Goal: Task Accomplishment & Management: Manage account settings

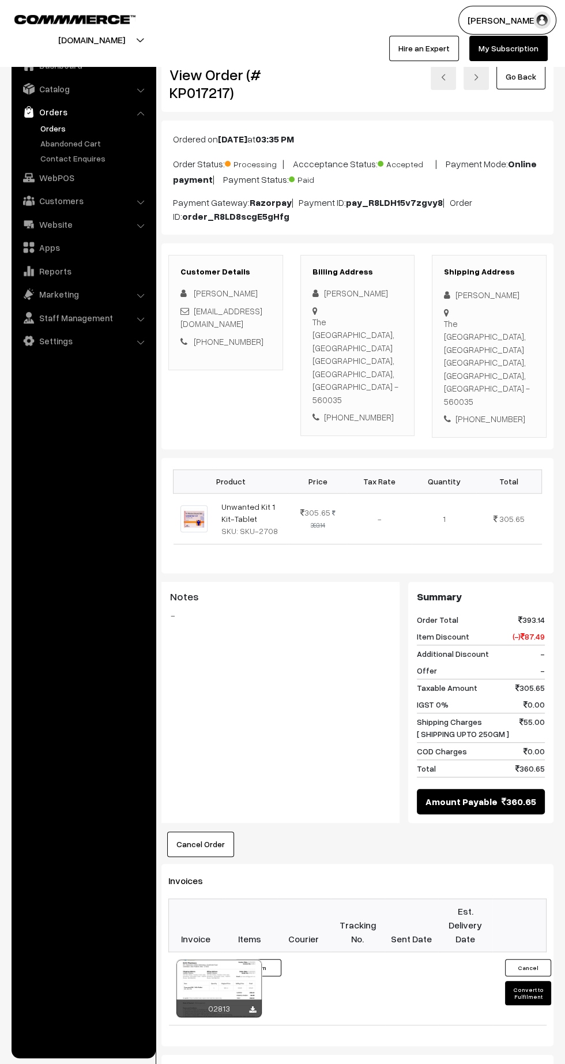
click at [46, 125] on link "Orders" at bounding box center [94, 128] width 114 height 12
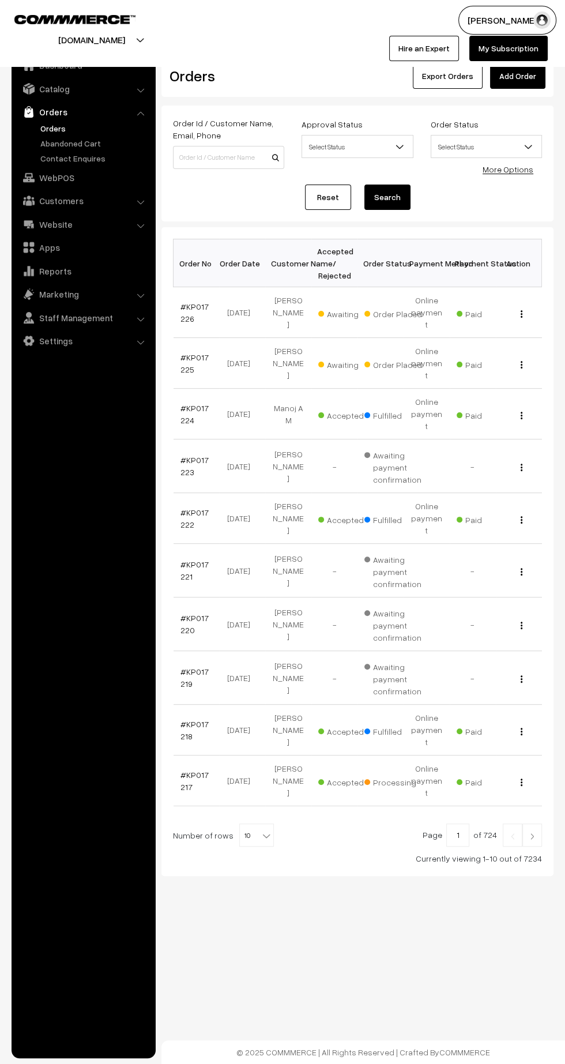
click at [184, 352] on link "#KP017225" at bounding box center [195, 363] width 28 height 22
click at [184, 310] on link "#KP017226" at bounding box center [195, 313] width 28 height 22
click at [182, 770] on link "#KP017217" at bounding box center [195, 781] width 28 height 22
click at [532, 824] on link at bounding box center [533, 835] width 20 height 23
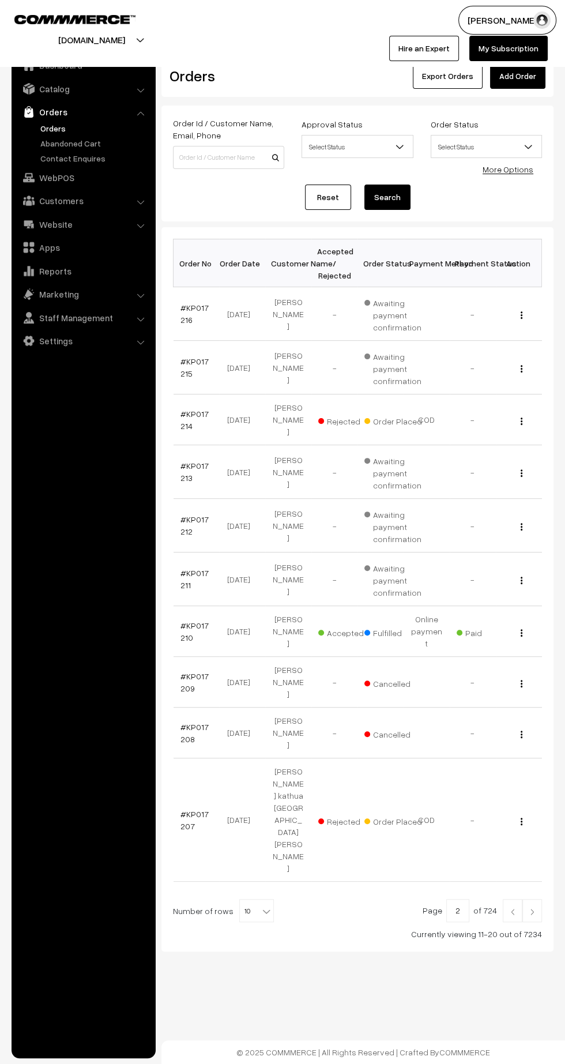
click at [513, 909] on img at bounding box center [513, 912] width 10 height 7
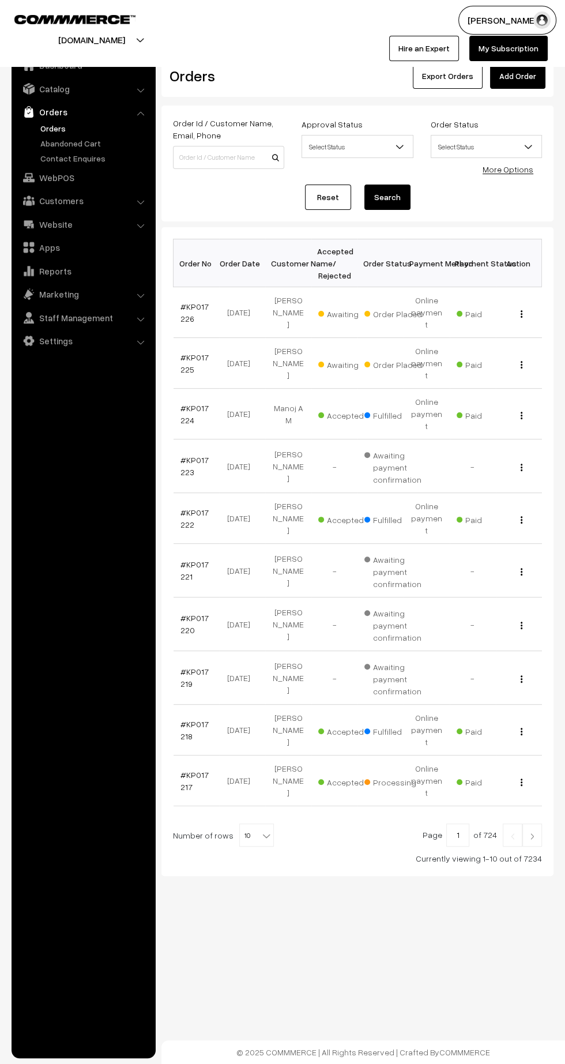
click at [182, 770] on link "#KP017217" at bounding box center [195, 781] width 28 height 22
click at [184, 352] on link "#KP017225" at bounding box center [195, 363] width 28 height 22
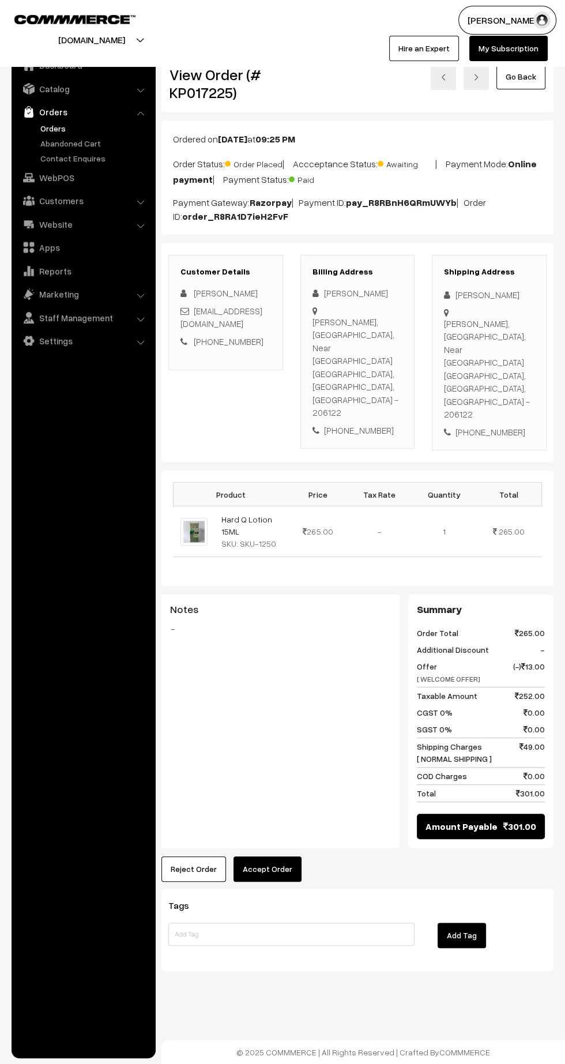
click at [292, 857] on button "Accept Order" at bounding box center [268, 869] width 68 height 25
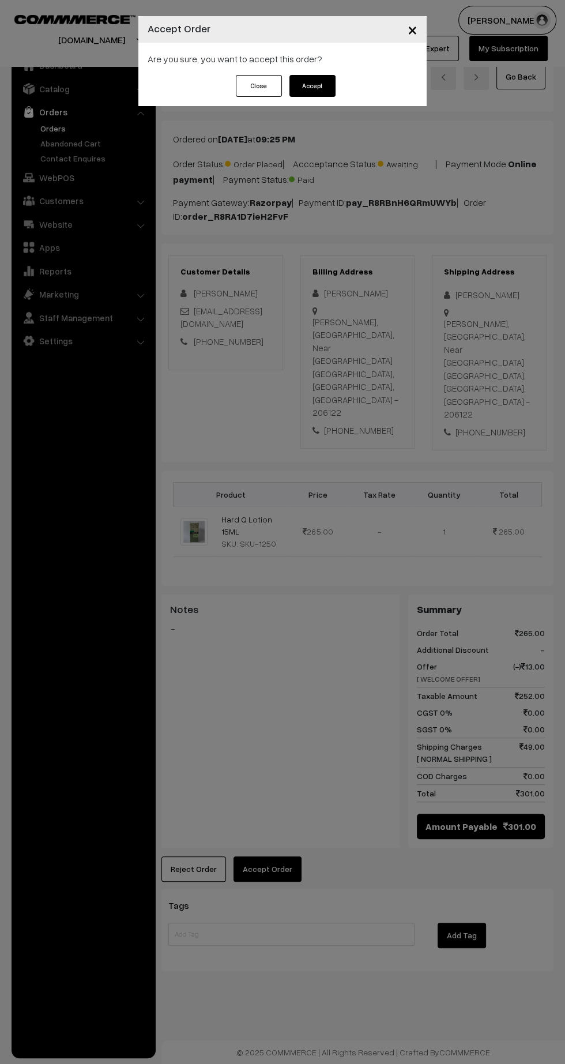
click at [321, 89] on button "Accept" at bounding box center [313, 86] width 46 height 22
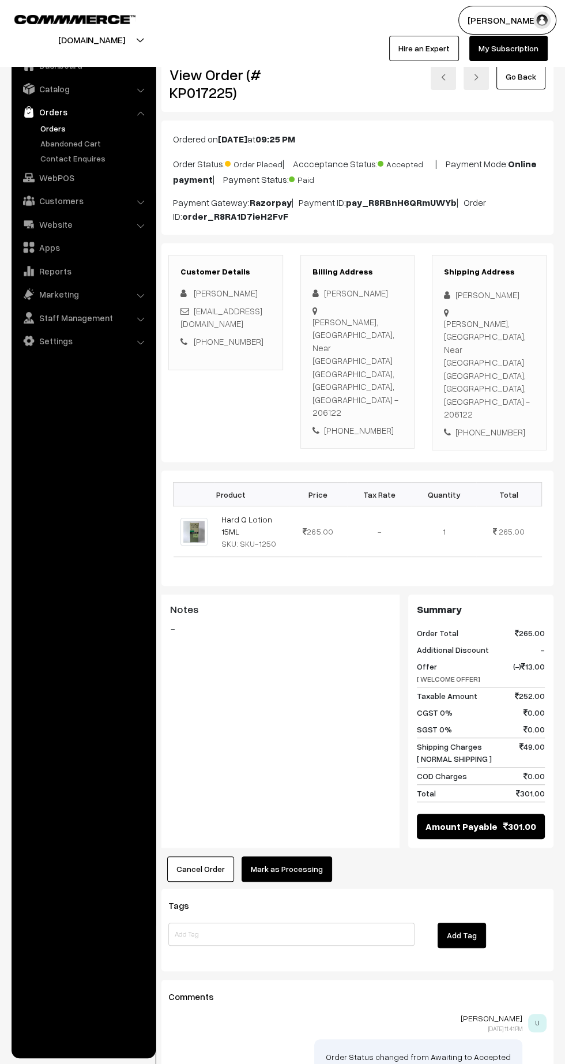
click at [296, 857] on button "Mark as Processing" at bounding box center [287, 869] width 91 height 25
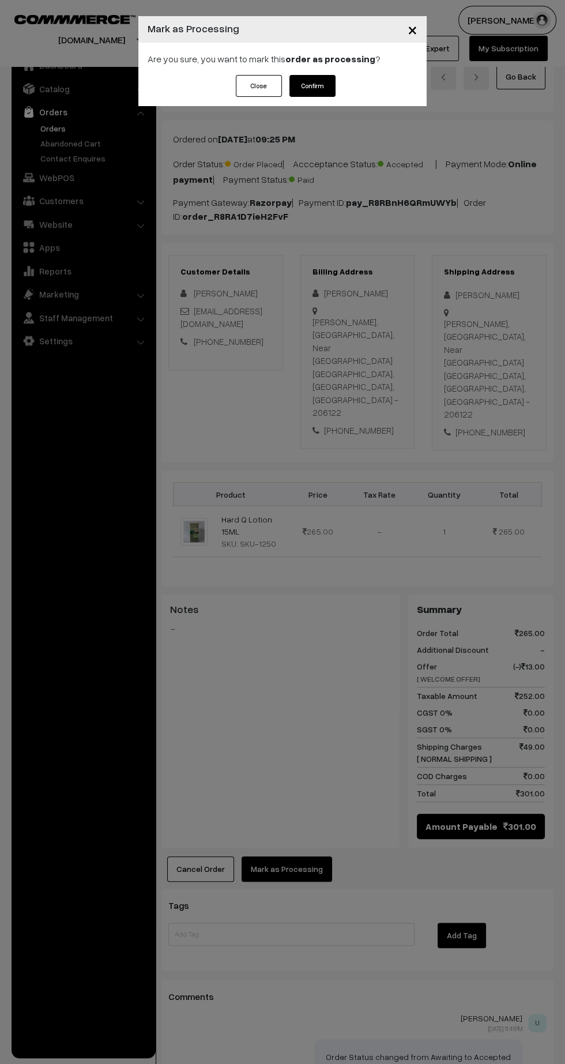
click at [325, 85] on button "Confirm" at bounding box center [313, 86] width 46 height 22
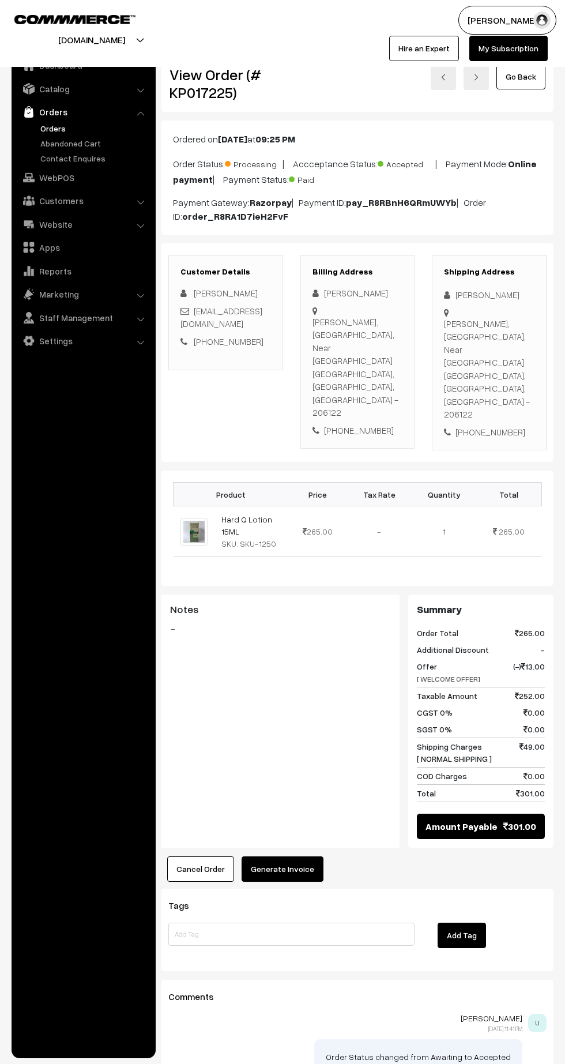
click at [299, 857] on button "Generate Invoice" at bounding box center [283, 869] width 82 height 25
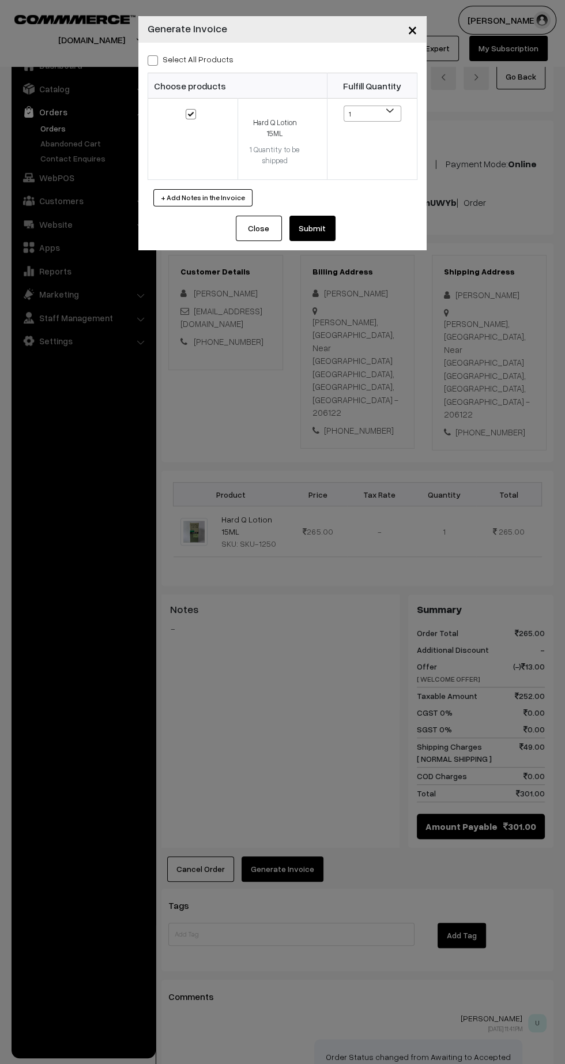
click at [317, 218] on button "Submit" at bounding box center [313, 228] width 46 height 25
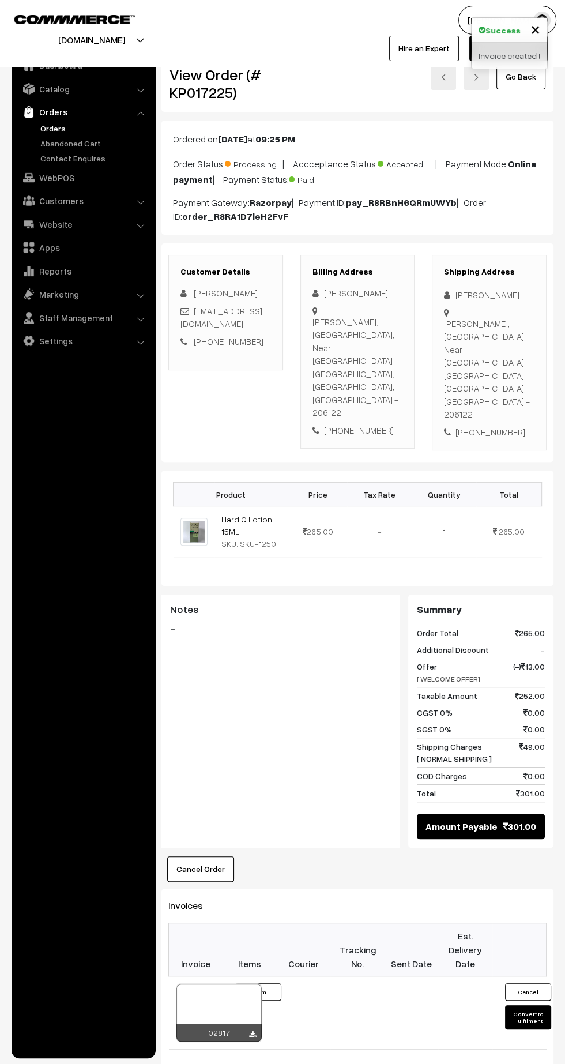
click at [252, 1031] on icon at bounding box center [252, 1034] width 7 height 7
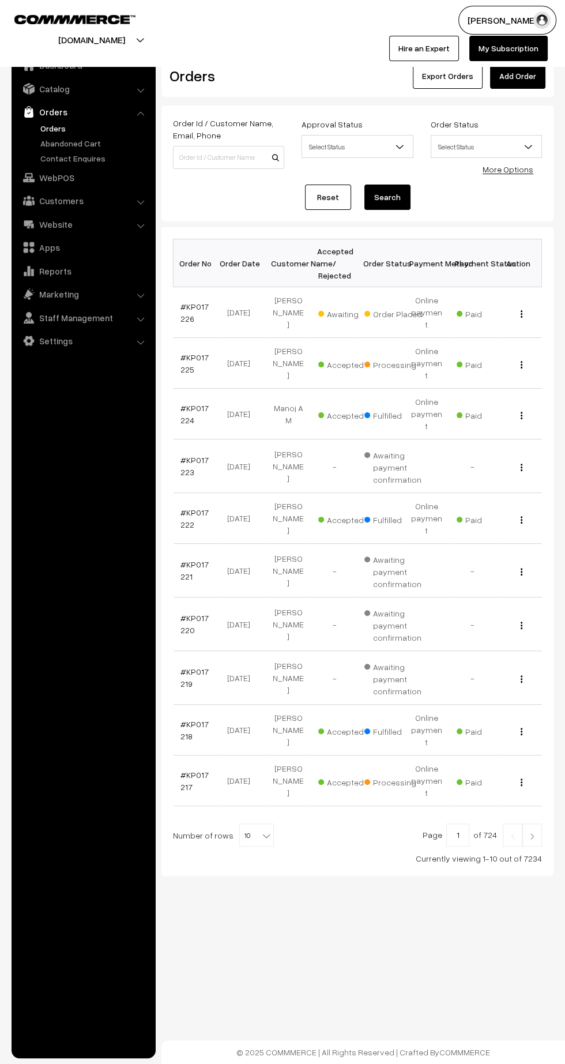
click at [176, 311] on td "#KP017226" at bounding box center [197, 312] width 46 height 51
click at [192, 302] on link "#KP017226" at bounding box center [195, 313] width 28 height 22
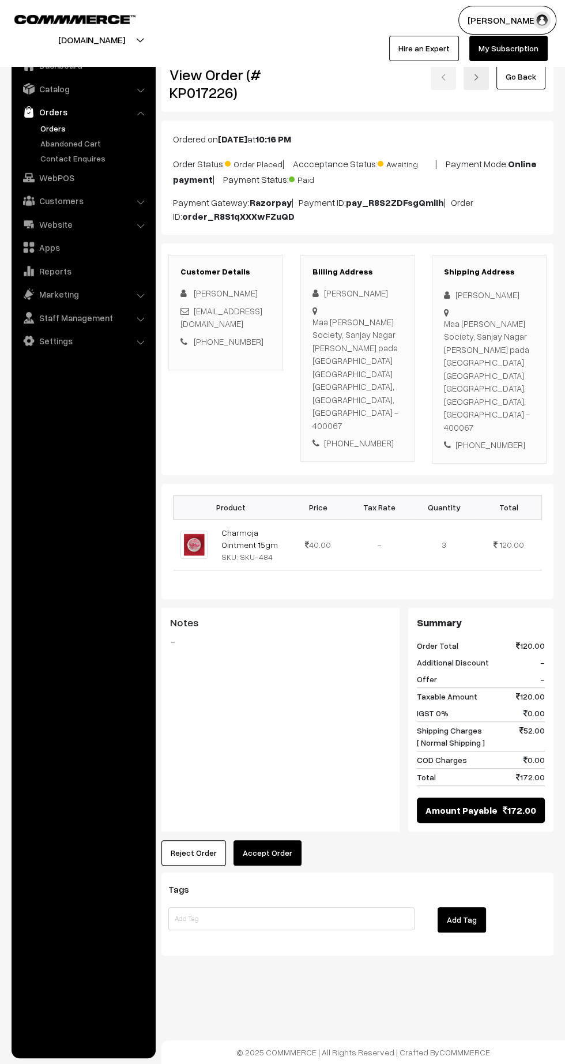
click at [295, 840] on button "Accept Order" at bounding box center [268, 852] width 68 height 25
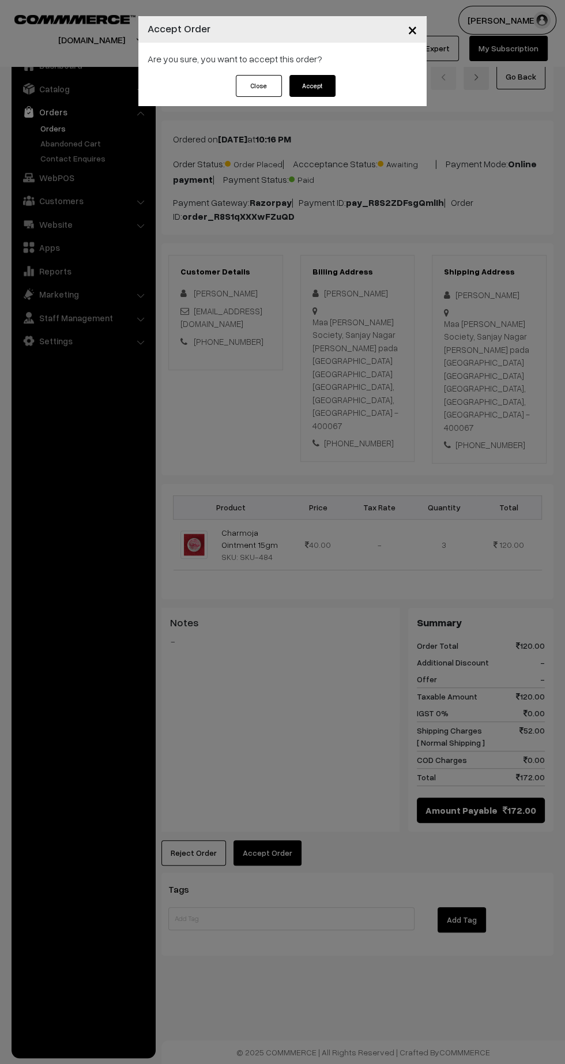
click at [334, 82] on button "Accept" at bounding box center [313, 86] width 46 height 22
click at [311, 87] on button "Confirm" at bounding box center [313, 86] width 46 height 22
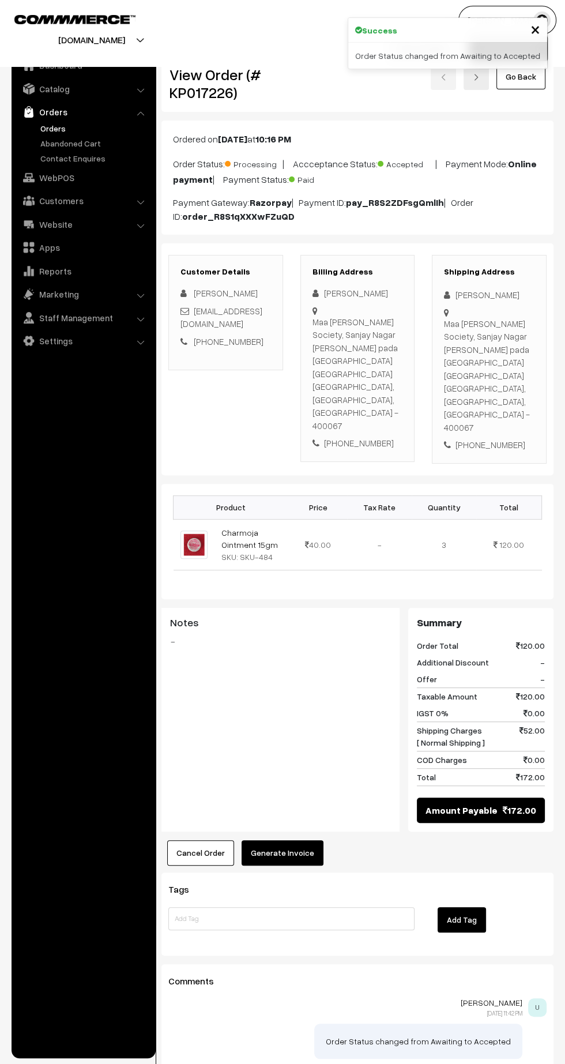
click at [286, 840] on button "Generate Invoice" at bounding box center [283, 852] width 82 height 25
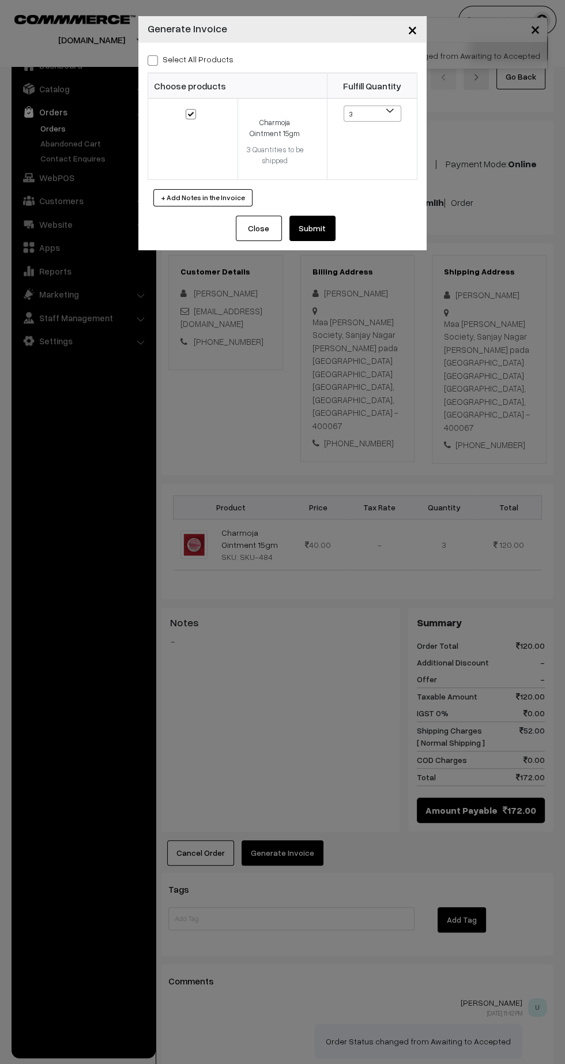
click at [320, 230] on button "Submit" at bounding box center [313, 228] width 46 height 25
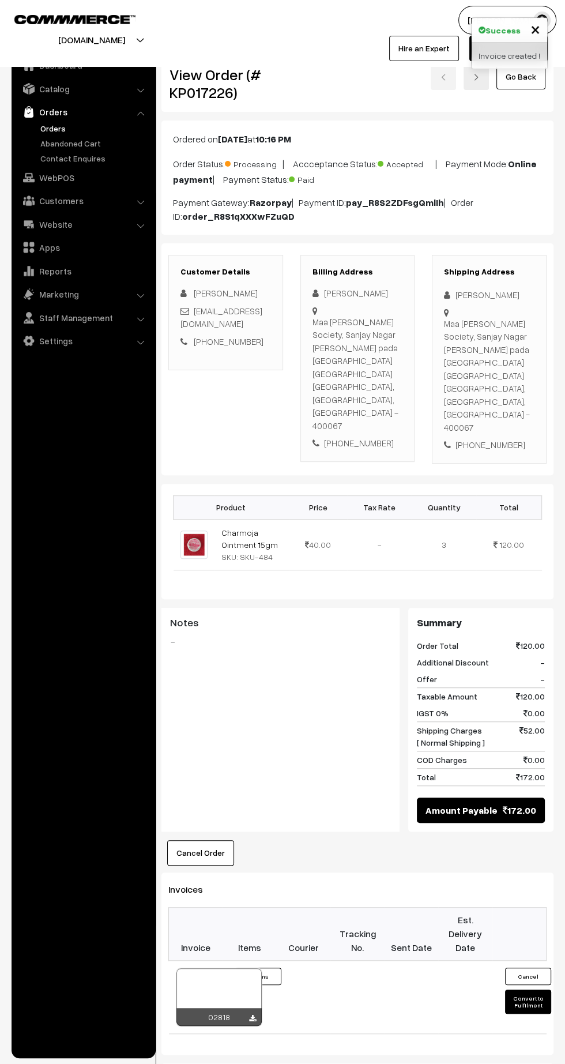
click at [254, 1015] on icon at bounding box center [252, 1018] width 7 height 7
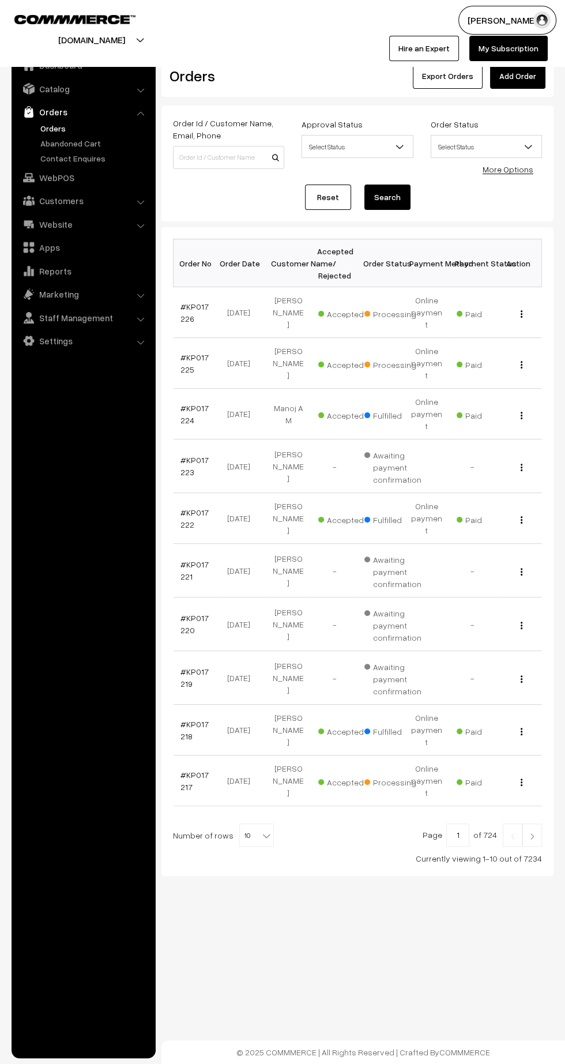
click at [193, 770] on link "#KP017217" at bounding box center [195, 781] width 28 height 22
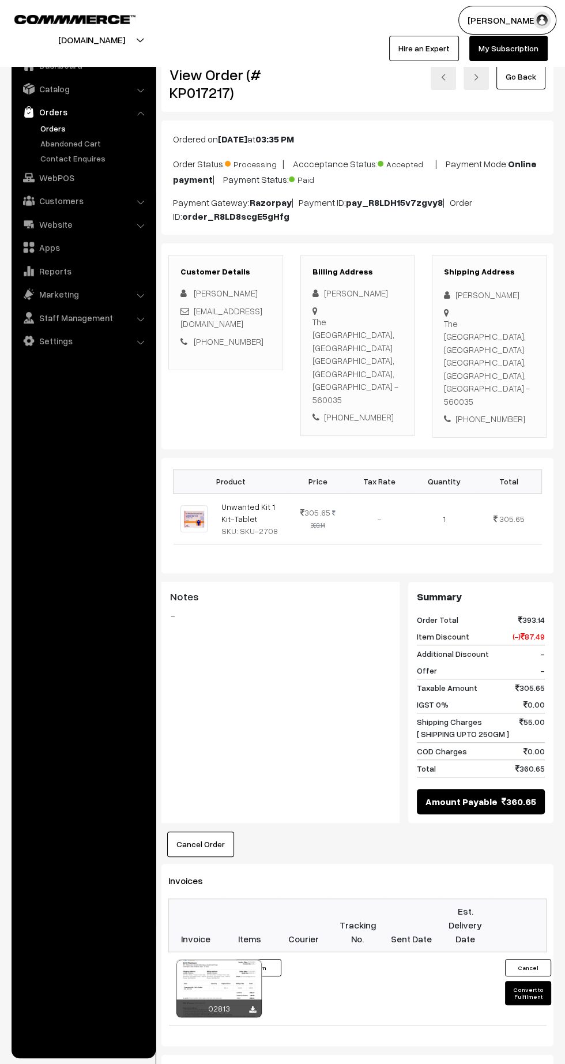
click at [252, 1007] on icon at bounding box center [252, 1010] width 7 height 7
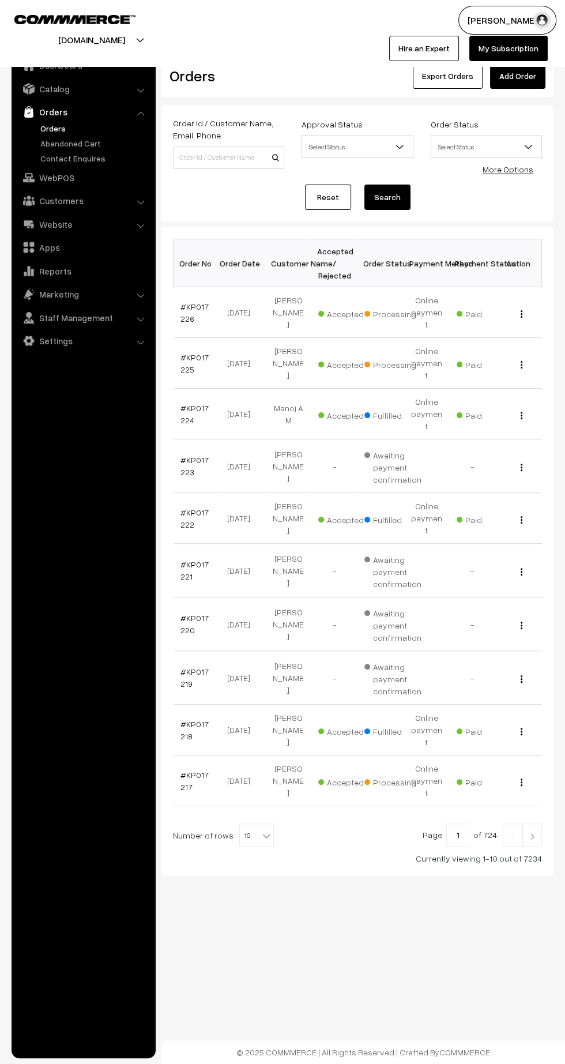
click at [182, 770] on link "#KP017217" at bounding box center [195, 781] width 28 height 22
